Goal: Task Accomplishment & Management: Manage account settings

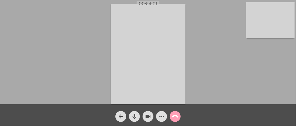
click at [174, 115] on mat-icon "call_end" at bounding box center [175, 116] width 7 height 7
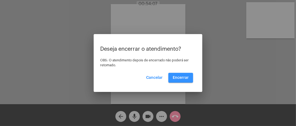
click at [188, 76] on span "Encerrar" at bounding box center [181, 78] width 16 height 4
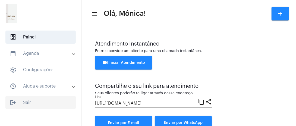
click at [35, 104] on span "logout Sair" at bounding box center [40, 102] width 70 height 13
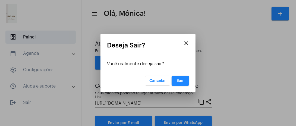
click at [185, 74] on app-logout-dialog "close Deseja Sair? Você realmente deseja sair? Cancelar Sair" at bounding box center [148, 64] width 82 height 44
click at [183, 82] on button "Sair" at bounding box center [180, 81] width 17 height 10
